Goal: Information Seeking & Learning: Compare options

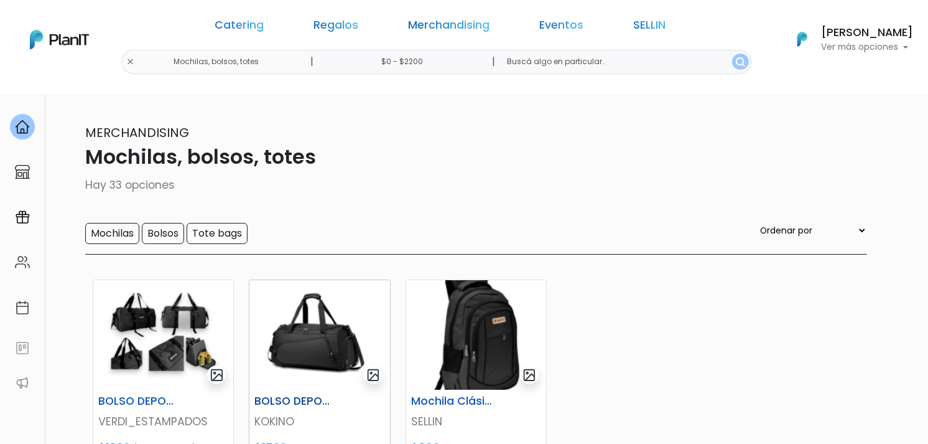
click at [336, 337] on img at bounding box center [320, 335] width 140 height 110
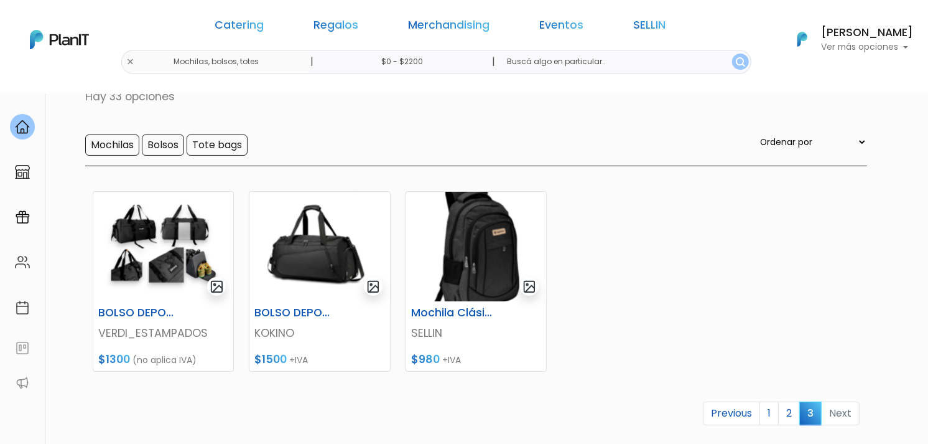
scroll to position [259, 0]
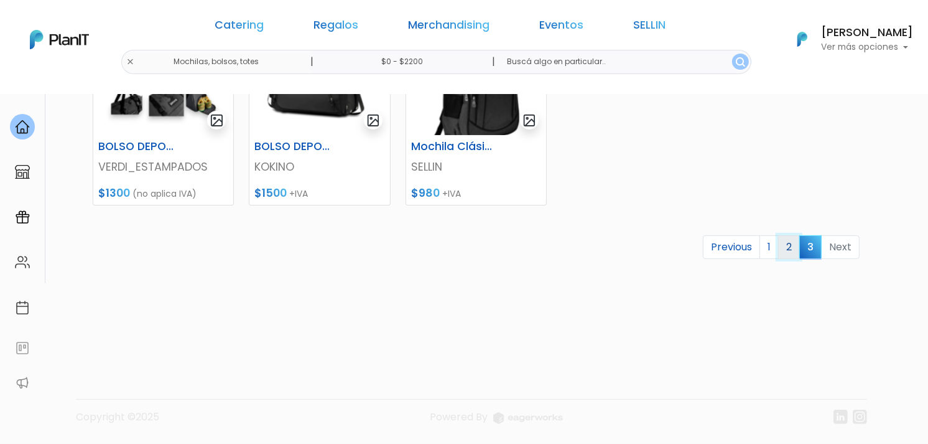
click at [793, 235] on link "2" at bounding box center [789, 247] width 22 height 24
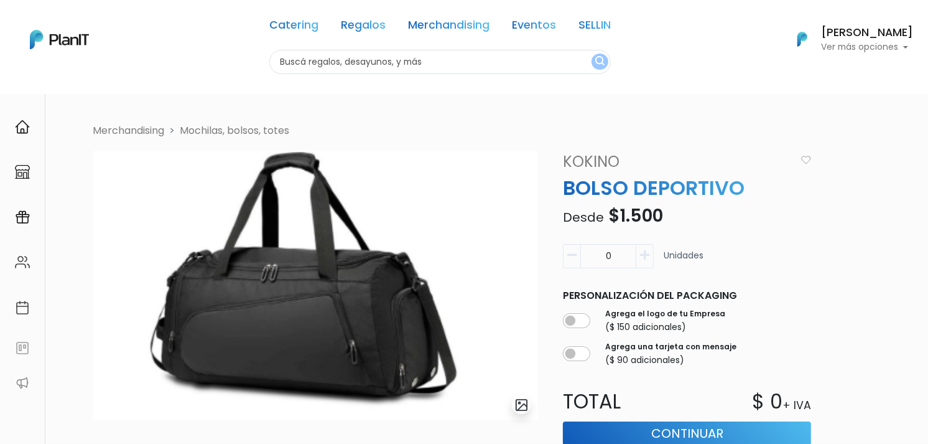
click at [194, 60] on div "Catering Regalos Merchandising Eventos SELLIN Catering Regalos Merchandising Ev…" at bounding box center [464, 39] width 928 height 69
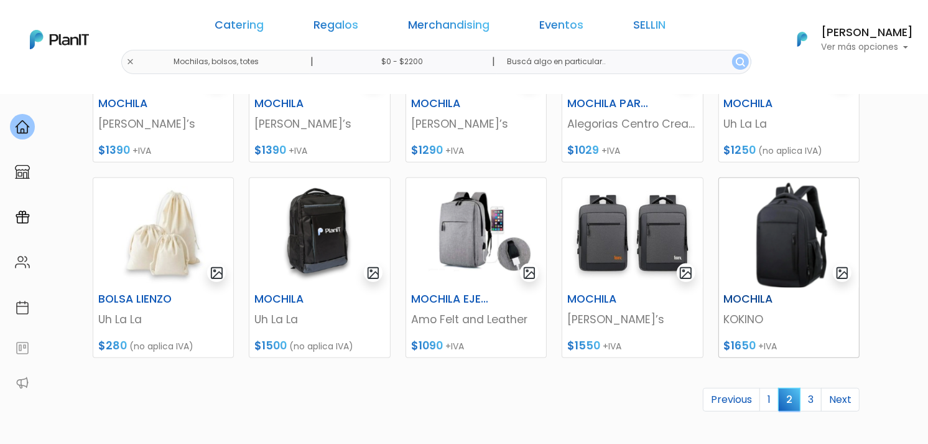
scroll to position [650, 0]
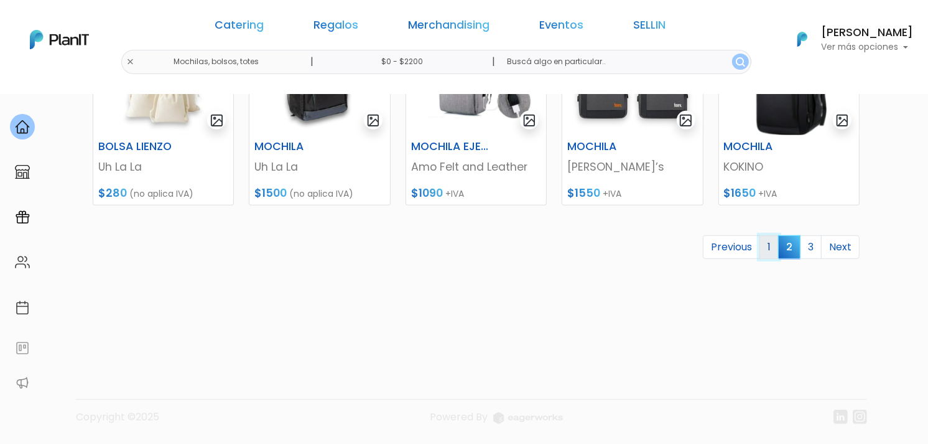
click at [769, 236] on link "1" at bounding box center [769, 247] width 19 height 24
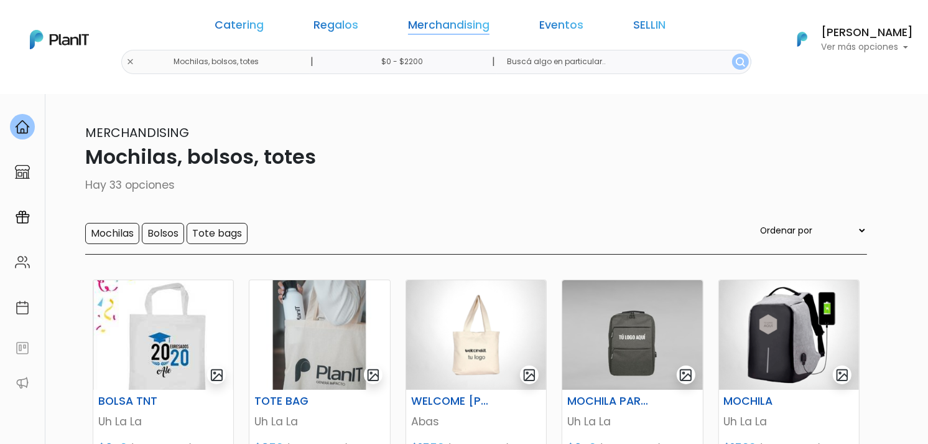
click at [462, 22] on link "Merchandising" at bounding box center [449, 27] width 82 height 15
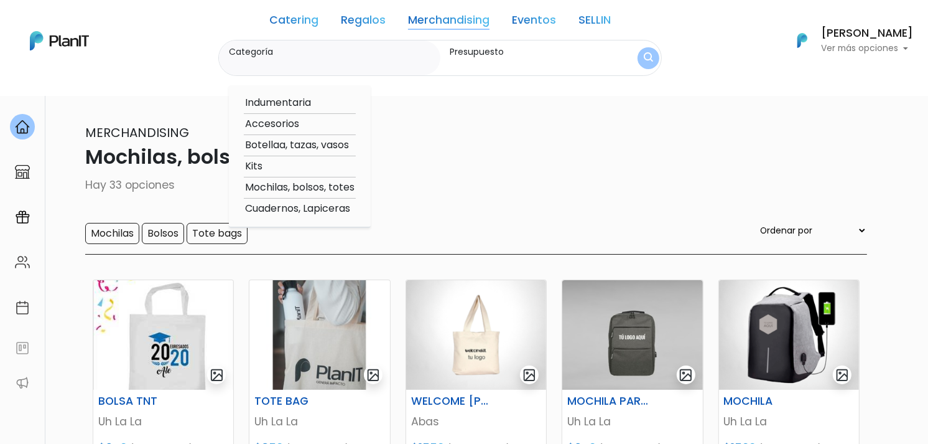
click at [273, 147] on option "Botellaa, tazas, vasos" at bounding box center [300, 146] width 112 height 16
type input "Botellaa, tazas, vasos"
type input "$0 - $2200"
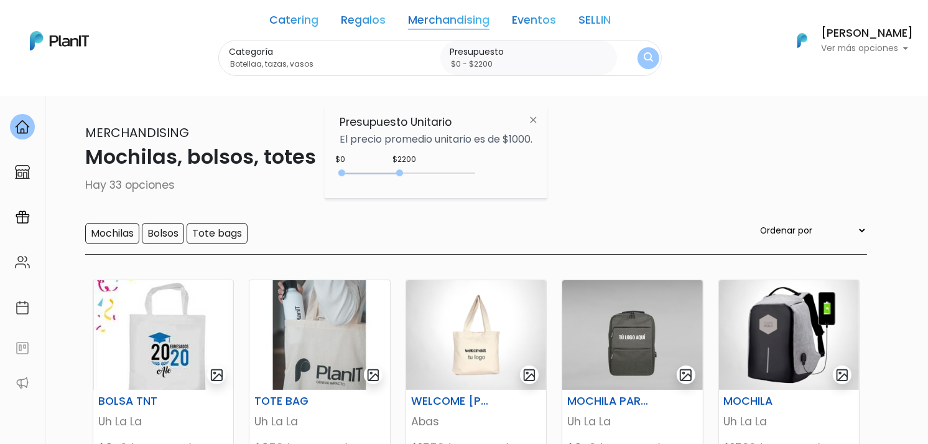
click at [667, 44] on div "Catering Regalos Merchandising Eventos SELLIN Mochilas, bolsos, totes | $0 - $2…" at bounding box center [464, 40] width 928 height 71
click at [660, 53] on button "submit" at bounding box center [649, 58] width 22 height 22
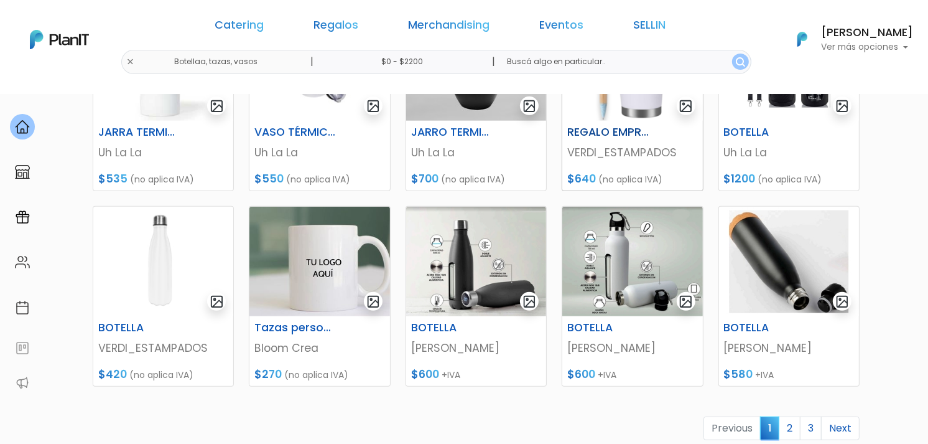
scroll to position [622, 0]
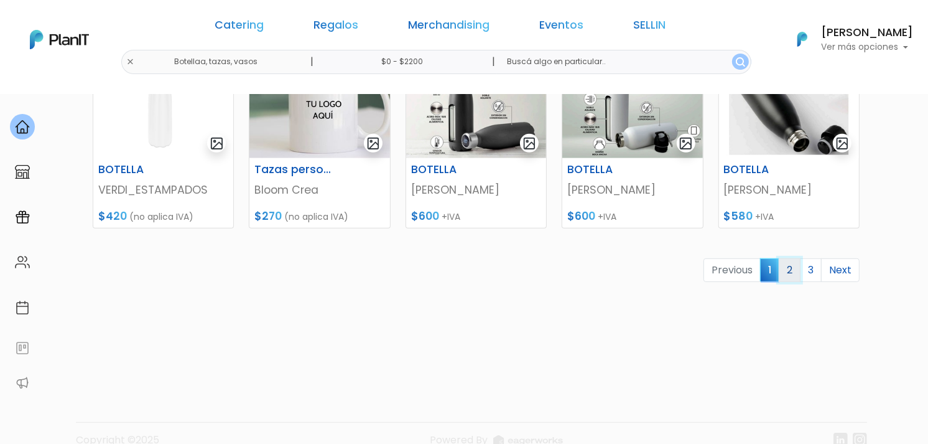
click at [792, 276] on link "2" at bounding box center [790, 270] width 22 height 24
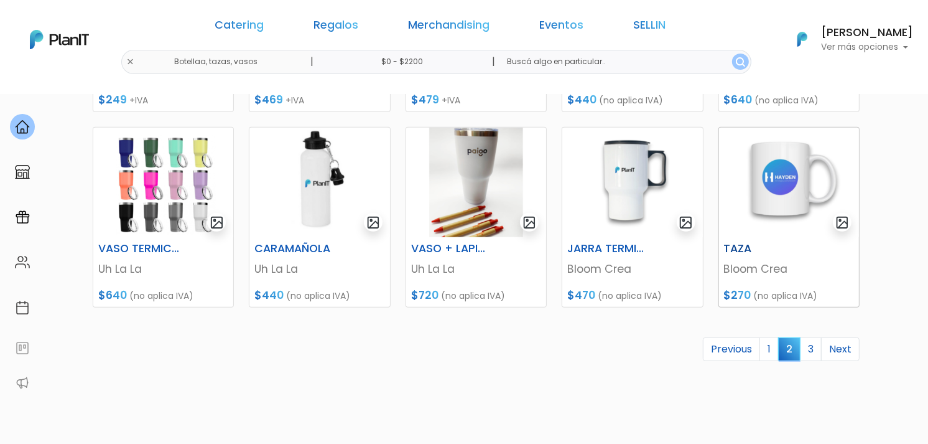
scroll to position [553, 0]
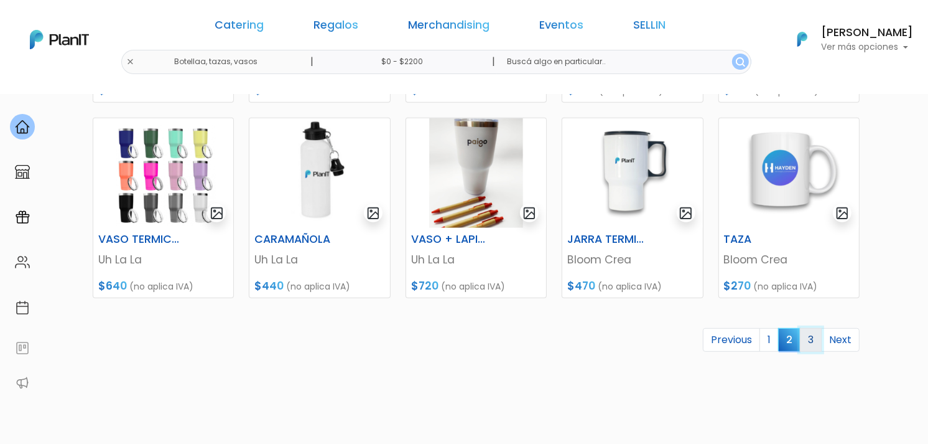
click at [812, 339] on link "3" at bounding box center [811, 340] width 22 height 24
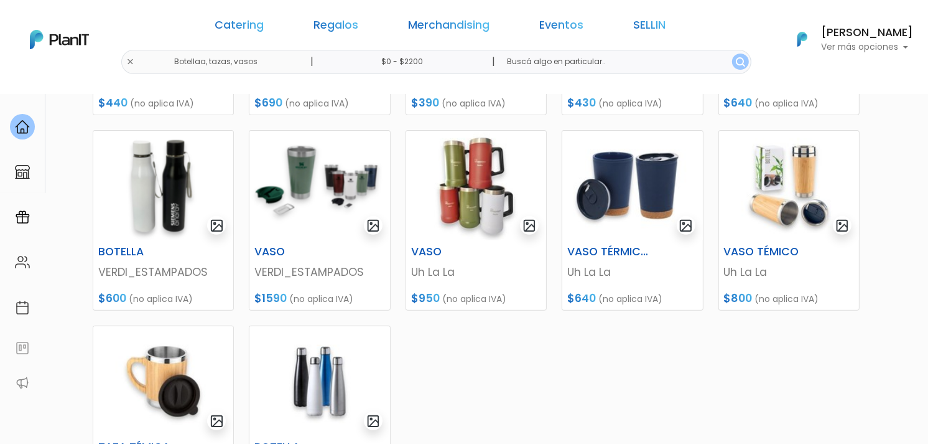
scroll to position [276, 0]
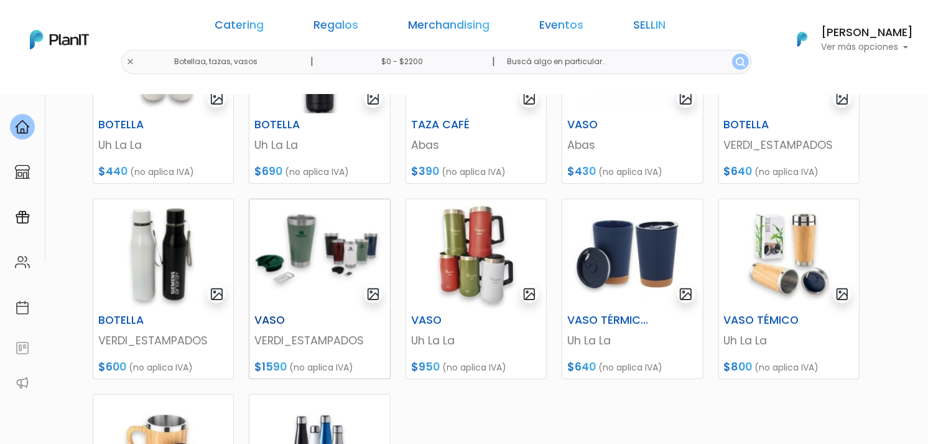
click at [311, 241] on img at bounding box center [320, 254] width 140 height 110
click at [503, 260] on img at bounding box center [476, 254] width 140 height 110
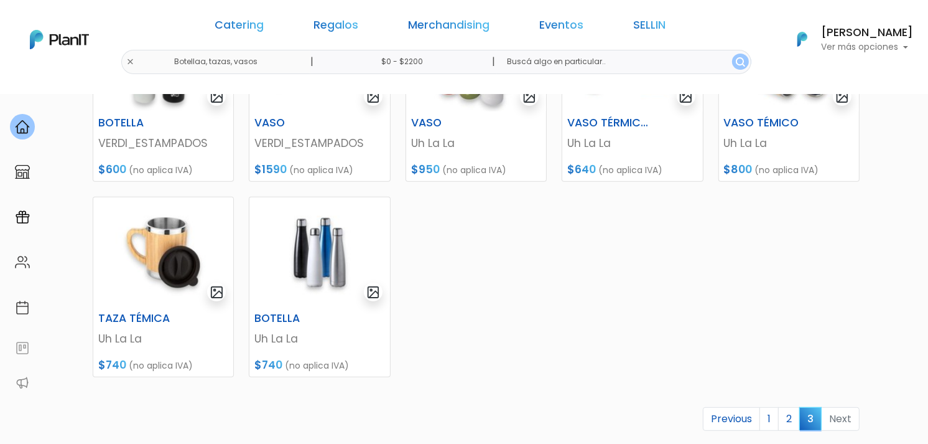
scroll to position [622, 0]
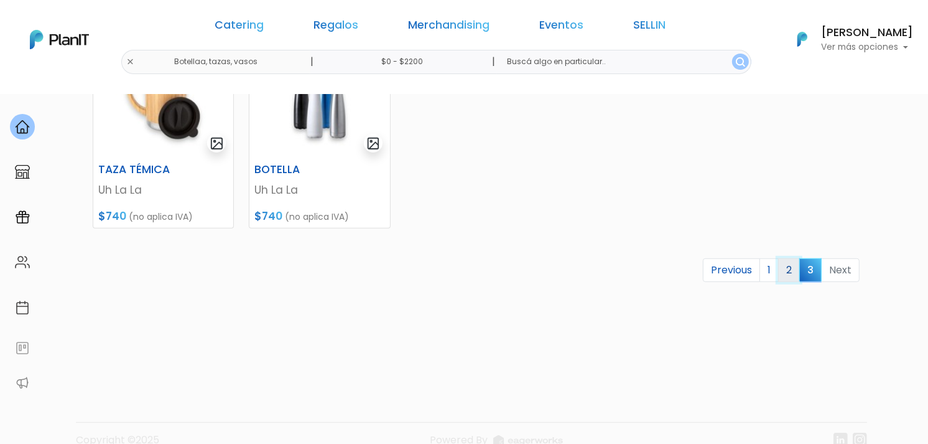
click at [792, 272] on link "2" at bounding box center [789, 270] width 22 height 24
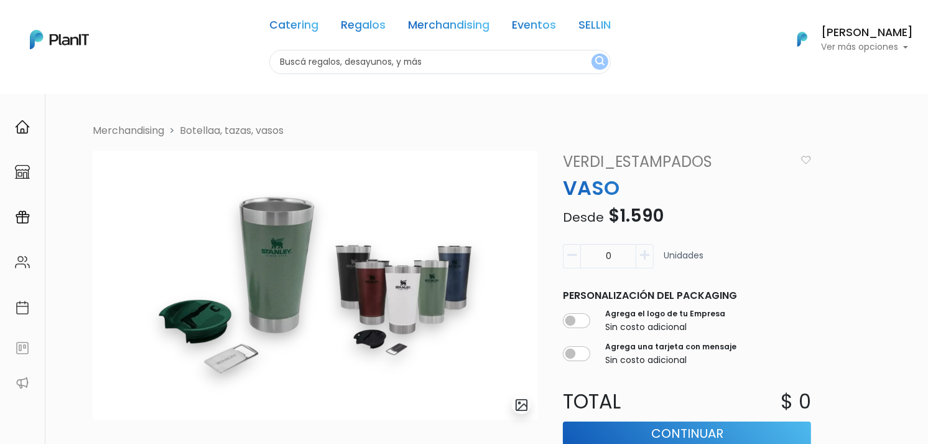
drag, startPoint x: 128, startPoint y: 49, endPoint x: 141, endPoint y: 48, distance: 12.5
click at [128, 49] on div "Catering Regalos Merchandising Eventos SELLIN Catering Regalos Merchandising Ev…" at bounding box center [464, 39] width 928 height 69
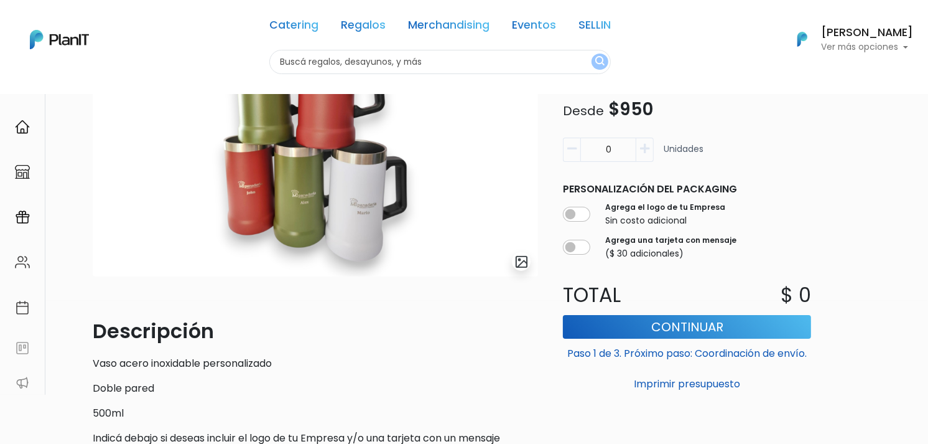
scroll to position [207, 0]
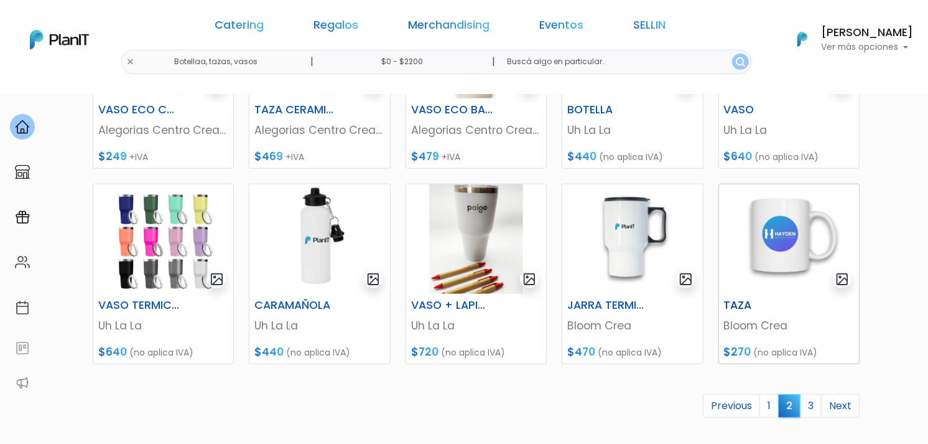
scroll to position [650, 0]
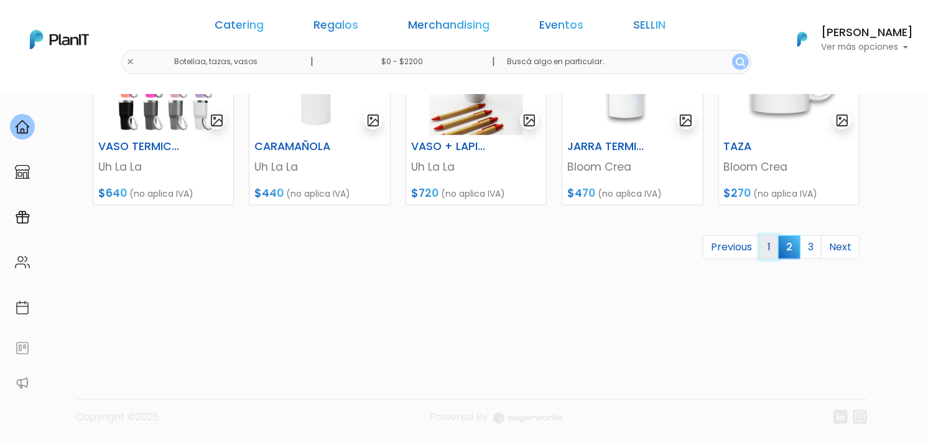
click at [767, 246] on link "1" at bounding box center [769, 247] width 19 height 24
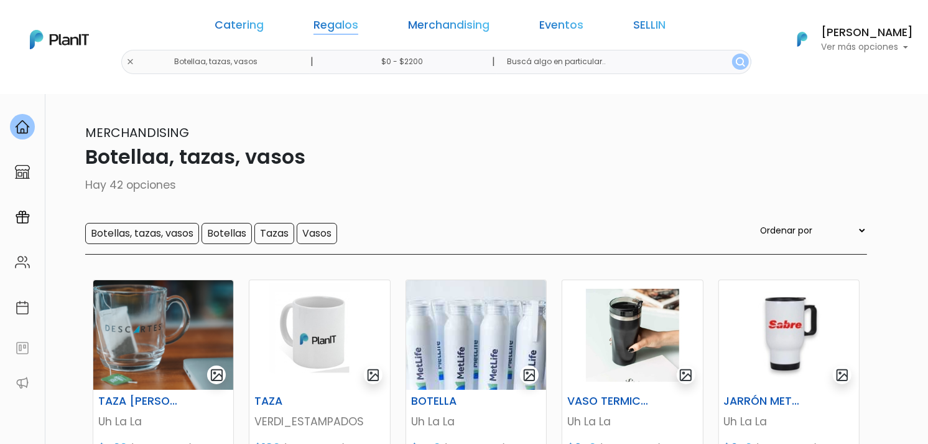
click at [358, 27] on link "Regalos" at bounding box center [336, 27] width 45 height 15
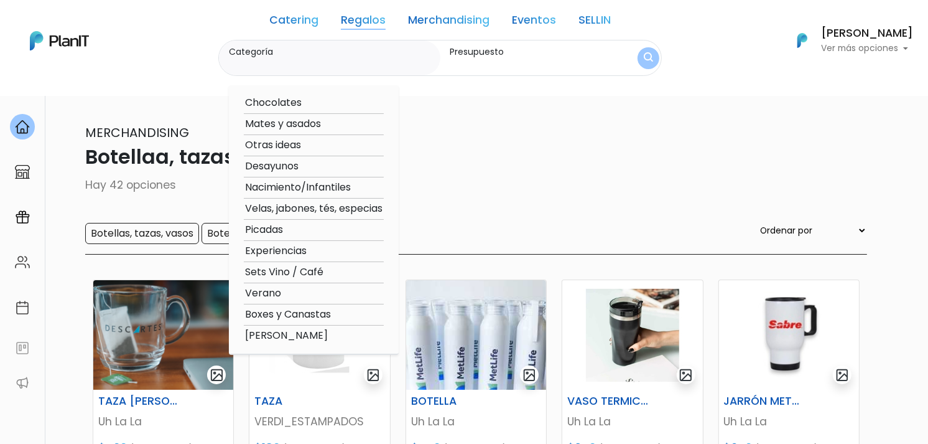
click at [304, 114] on div "Chocolates Mates y asados Otras ideas Desayunos Nacimiento/Infantiles Velas, ja…" at bounding box center [314, 219] width 170 height 269
click at [302, 119] on option "Mates y asados" at bounding box center [314, 124] width 140 height 16
type input "Mates y asados"
type input "$0 - $2200"
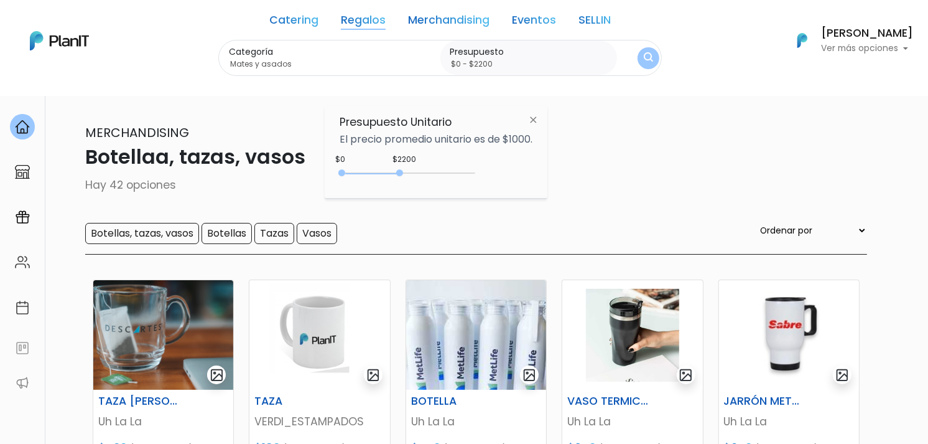
click at [646, 60] on img "submit" at bounding box center [648, 58] width 9 height 12
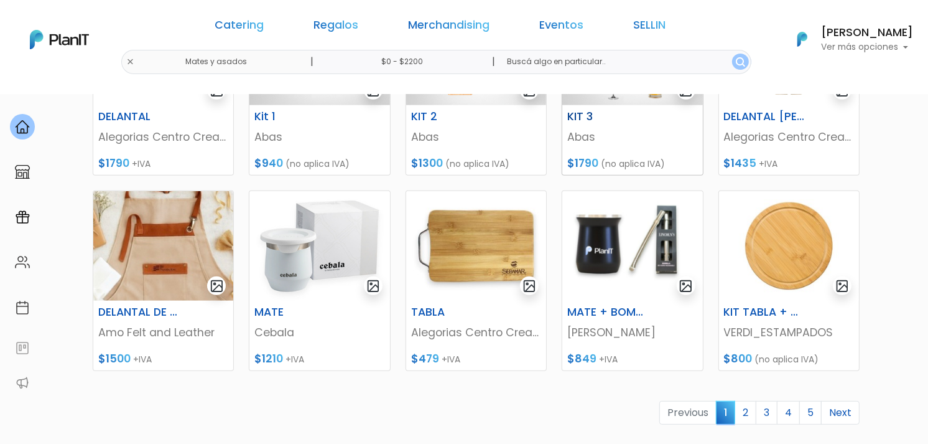
scroll to position [622, 0]
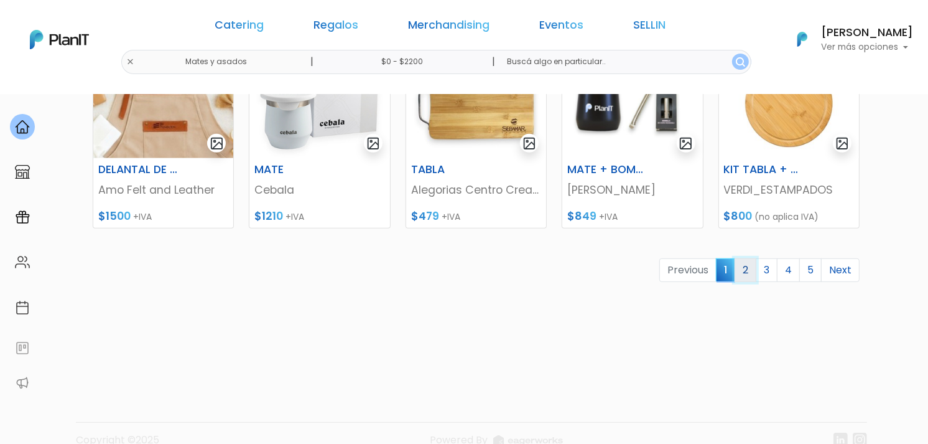
click at [754, 263] on link "2" at bounding box center [746, 270] width 22 height 24
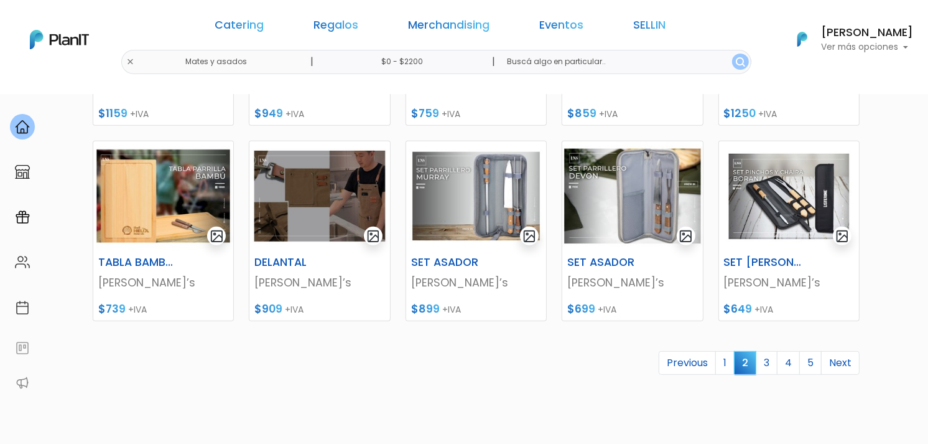
scroll to position [622, 0]
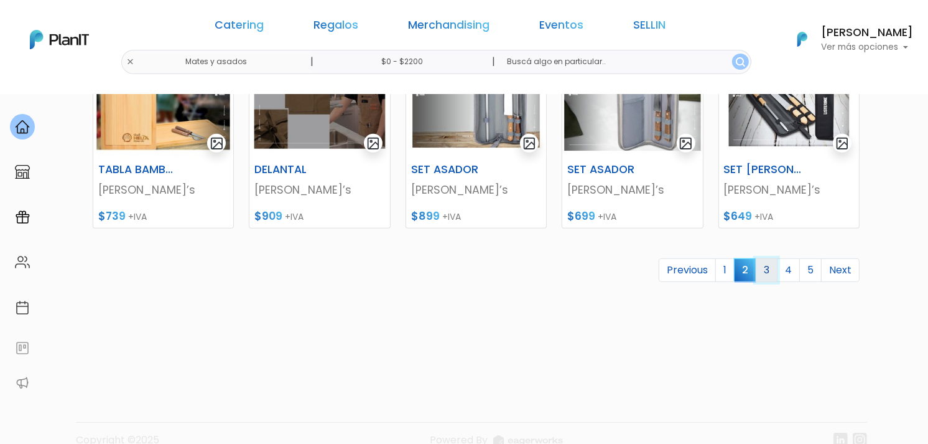
click at [770, 273] on link "3" at bounding box center [767, 270] width 22 height 24
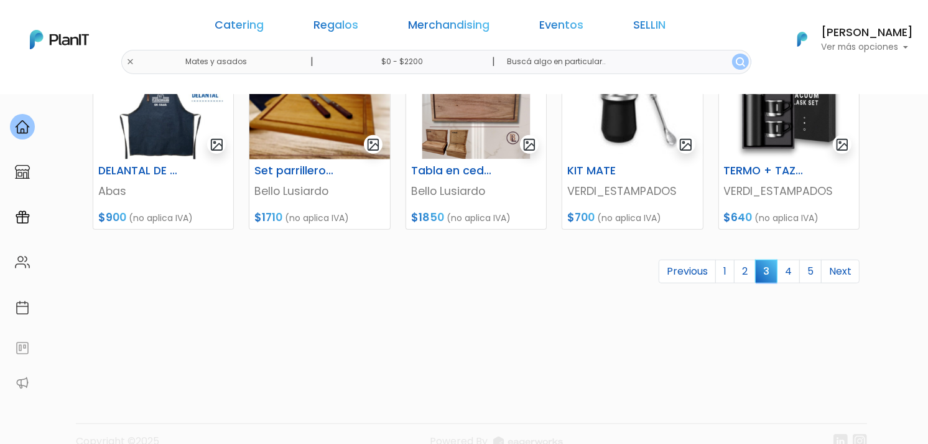
scroll to position [622, 0]
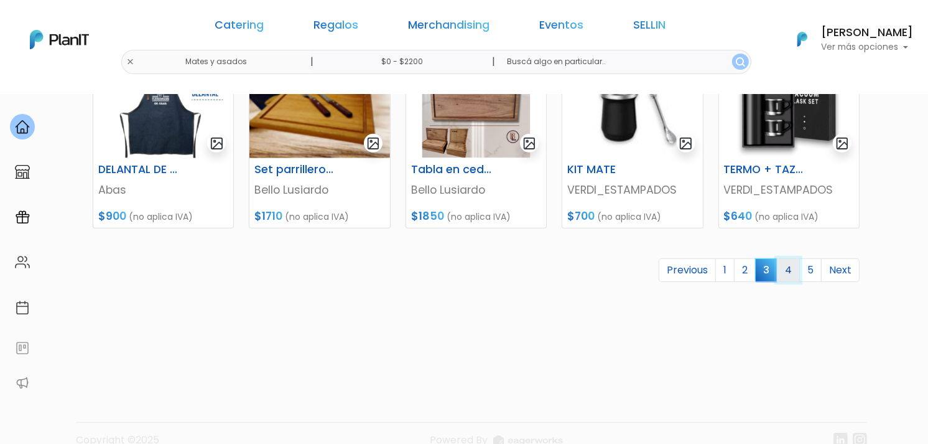
click at [784, 268] on link "4" at bounding box center [788, 270] width 23 height 24
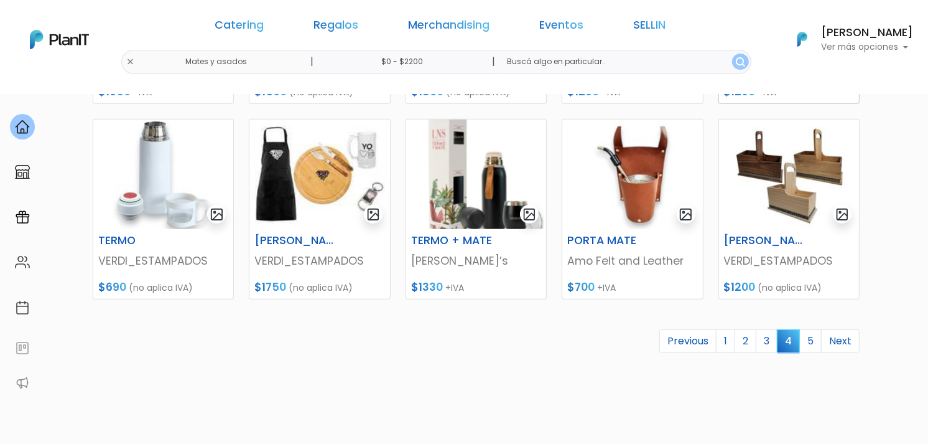
scroll to position [553, 0]
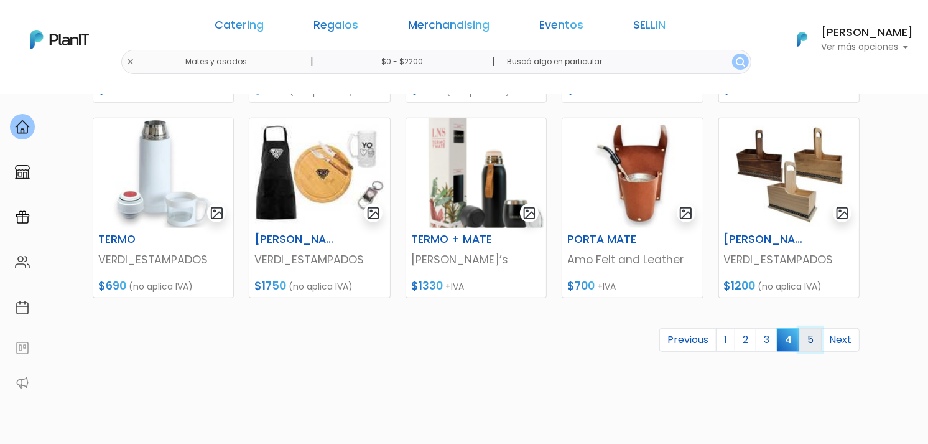
click at [803, 337] on link "5" at bounding box center [811, 340] width 22 height 24
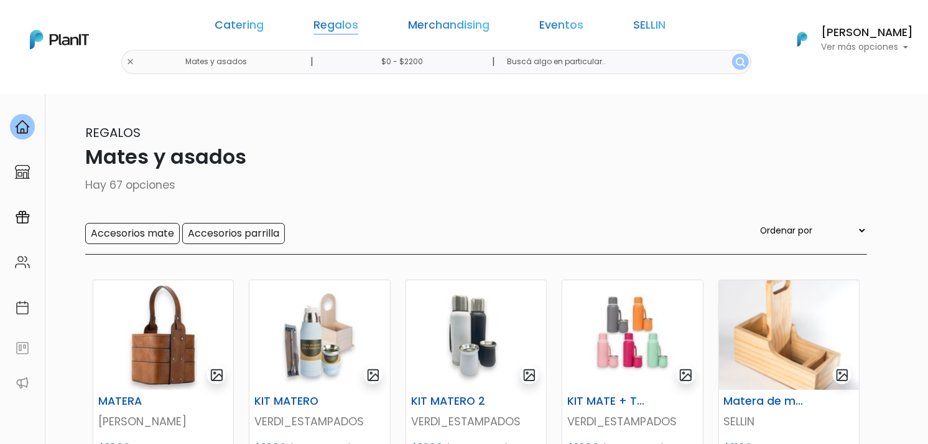
click at [358, 24] on link "Regalos" at bounding box center [336, 27] width 45 height 15
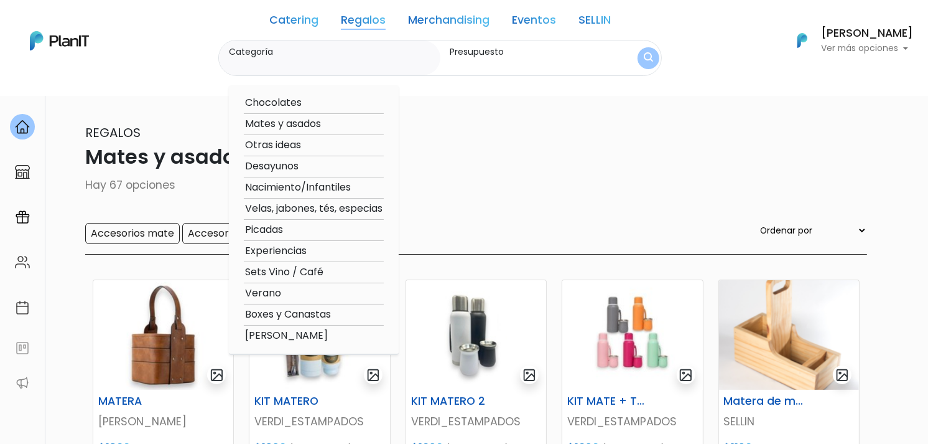
click at [276, 300] on option "Verano" at bounding box center [314, 294] width 140 height 16
type input "Verano"
type input "$0 - $2200"
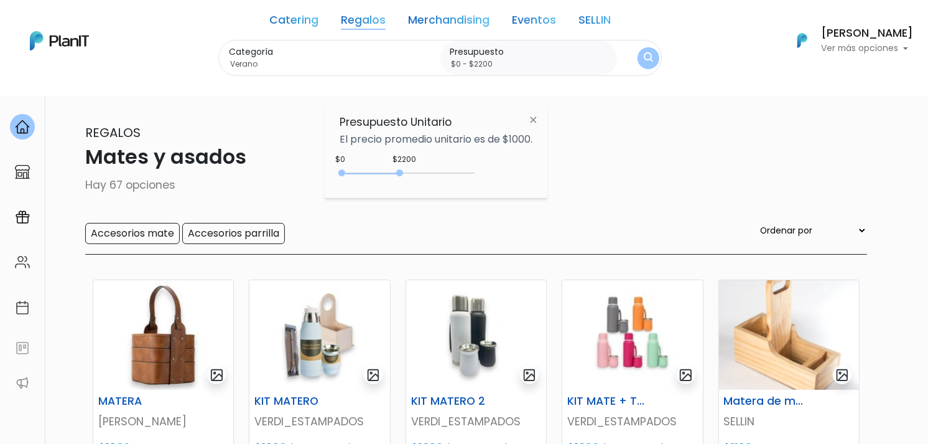
click at [651, 58] on img "submit" at bounding box center [648, 58] width 9 height 12
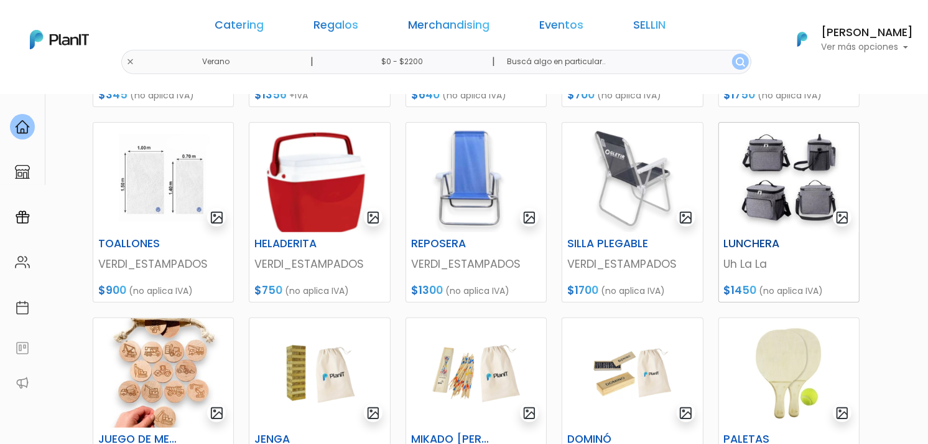
scroll to position [345, 0]
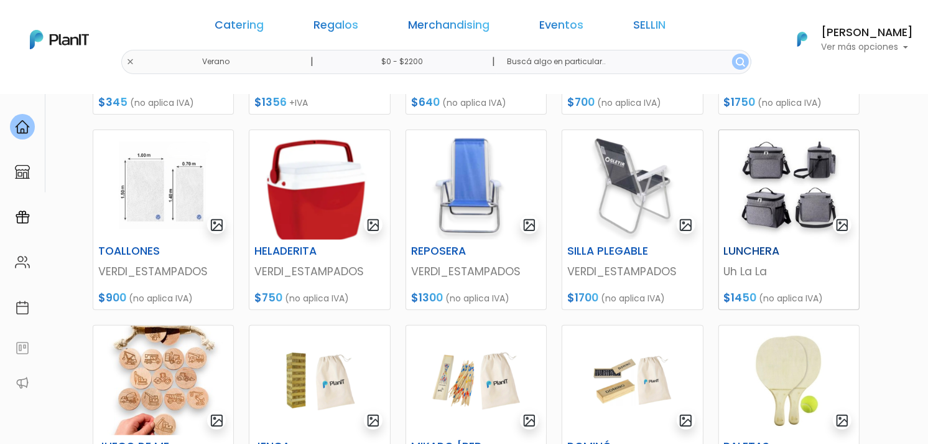
click at [829, 191] on img at bounding box center [789, 185] width 140 height 110
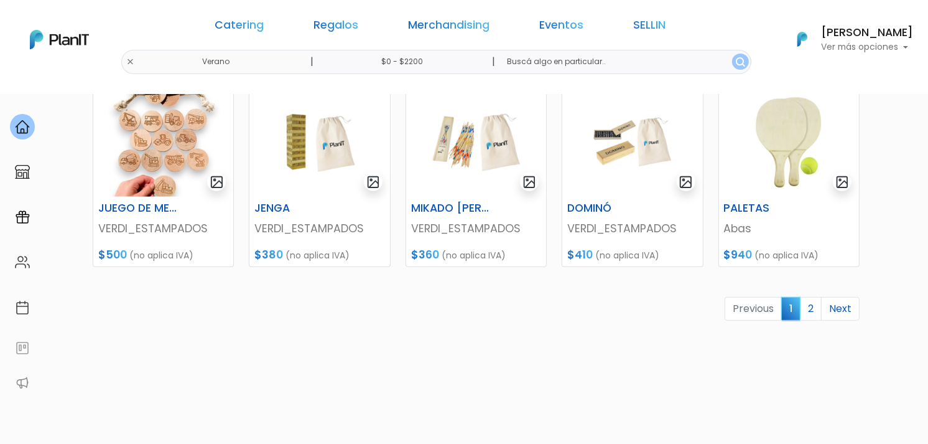
scroll to position [622, 0]
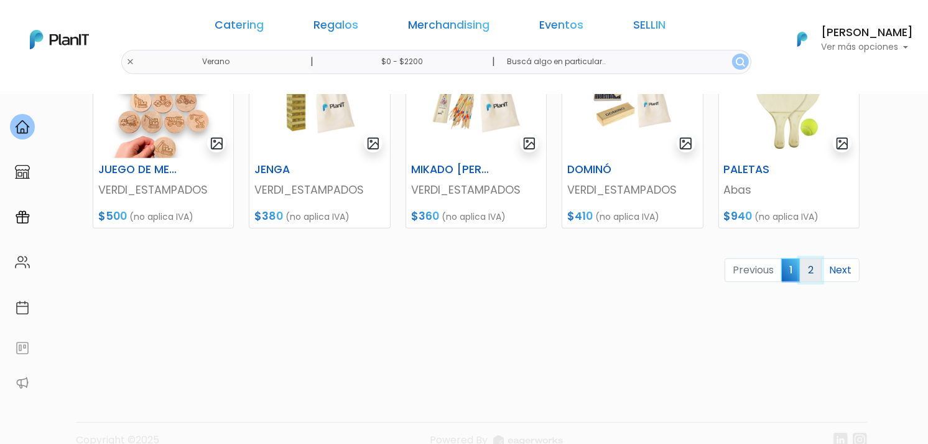
click at [807, 271] on link "2" at bounding box center [811, 270] width 22 height 24
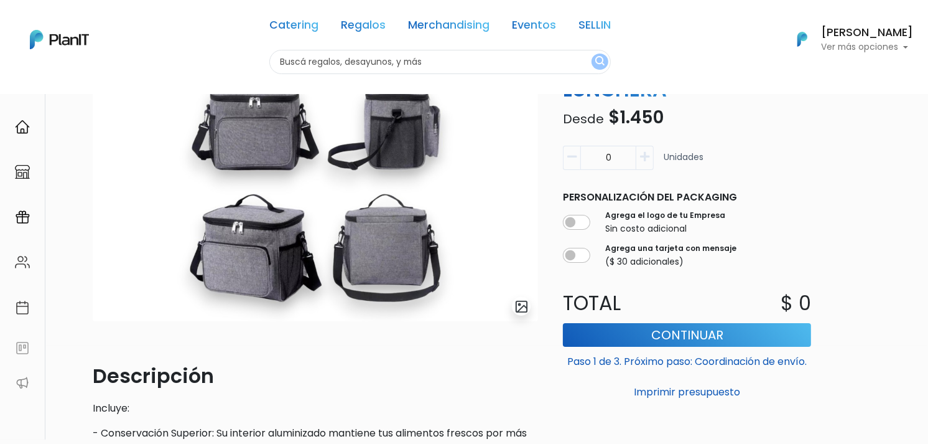
scroll to position [69, 0]
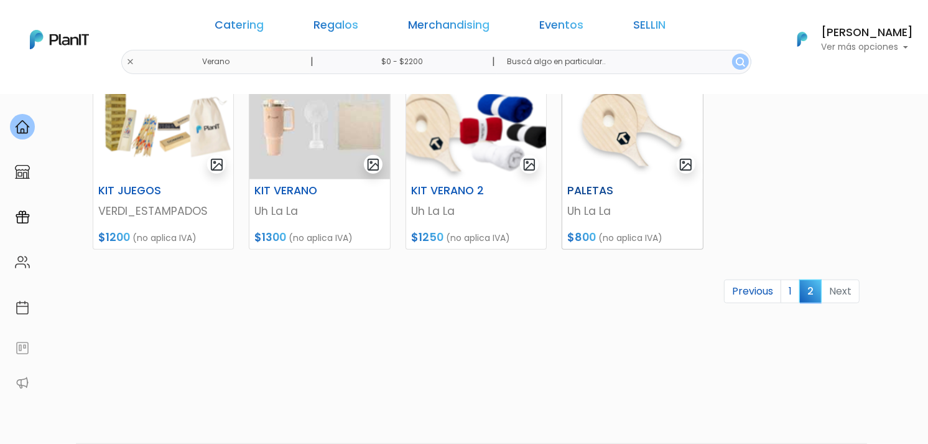
scroll to position [650, 0]
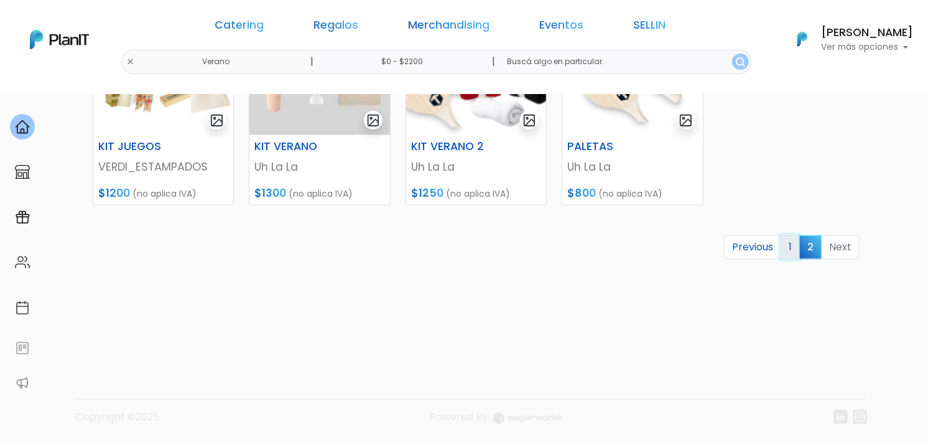
click at [785, 237] on link "1" at bounding box center [790, 247] width 19 height 24
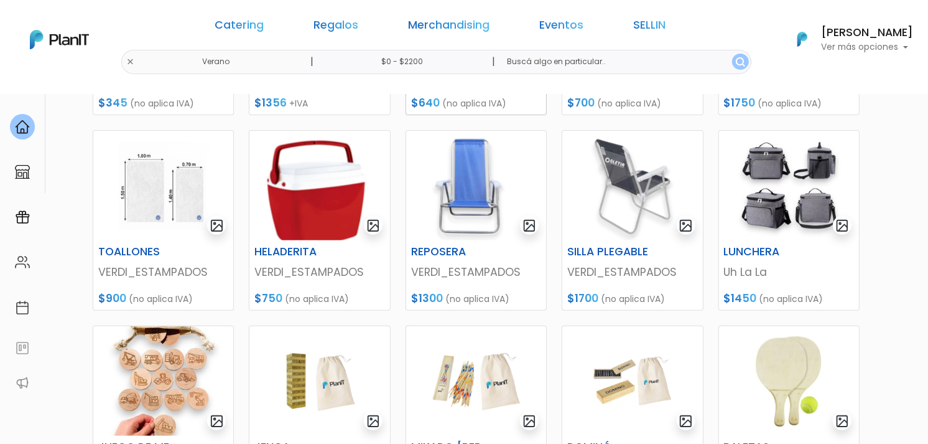
scroll to position [345, 0]
click at [327, 212] on img at bounding box center [320, 185] width 140 height 110
click at [764, 171] on img at bounding box center [789, 185] width 140 height 110
